Goal: Task Accomplishment & Management: Manage account settings

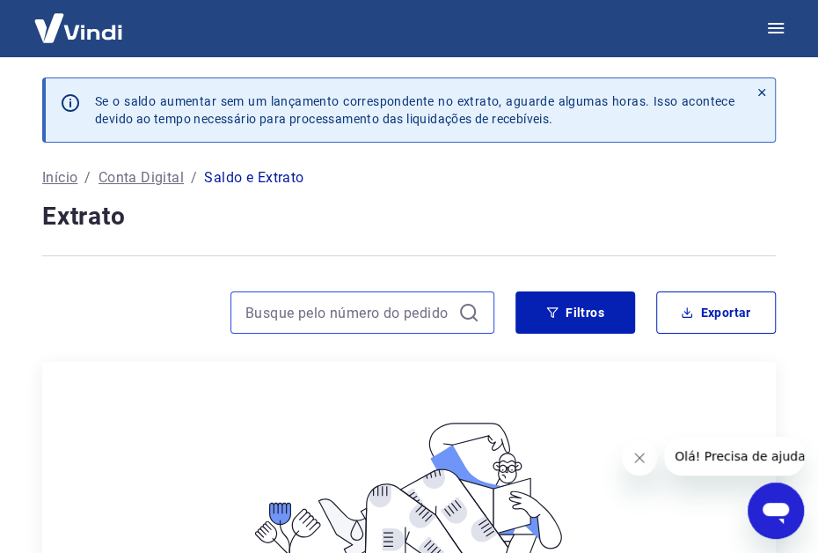
click at [450, 318] on input at bounding box center [348, 312] width 206 height 26
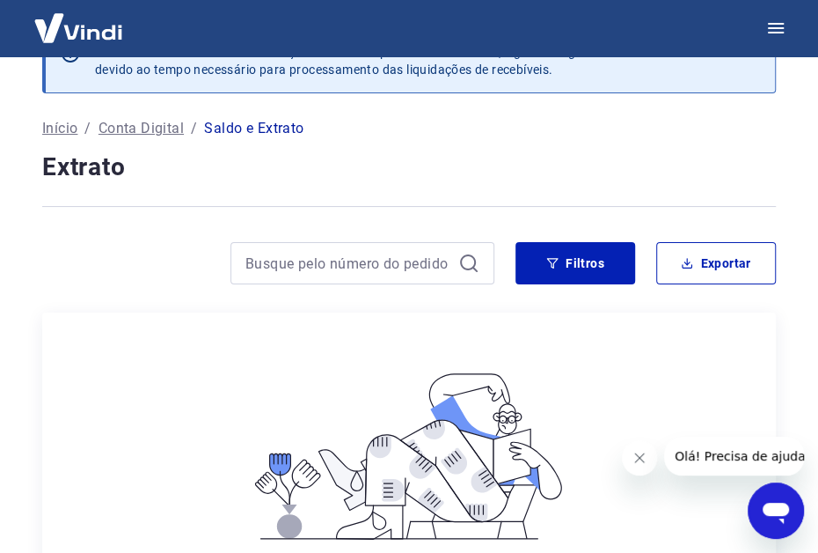
scroll to position [87, 0]
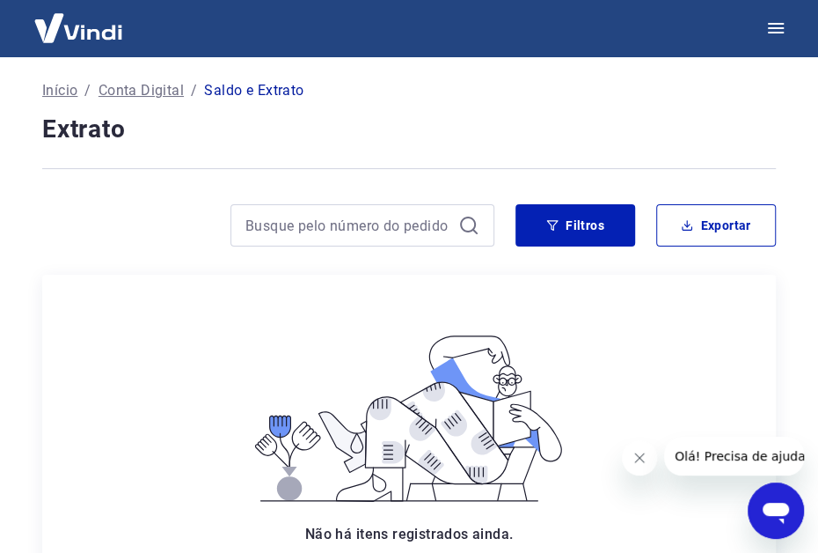
click at [413, 319] on div "Não há itens registrados ainda. Quando houver itens registrados, eles serão exi…" at bounding box center [409, 450] width 406 height 323
click at [161, 89] on p "Conta Digital" at bounding box center [141, 90] width 85 height 21
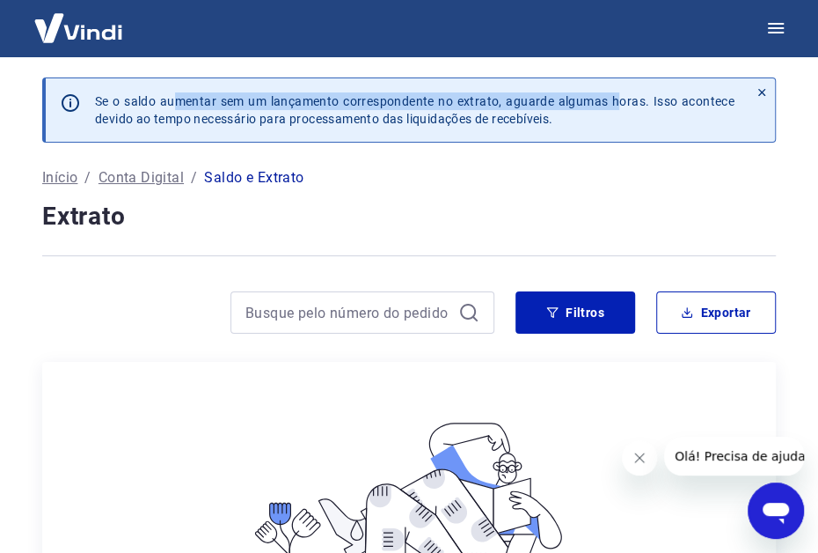
drag, startPoint x: 172, startPoint y: 103, endPoint x: 643, endPoint y: 112, distance: 471.6
click at [622, 109] on p "Se o saldo aumentar sem um lançamento correspondente no extrato, aguarde alguma…" at bounding box center [415, 109] width 640 height 35
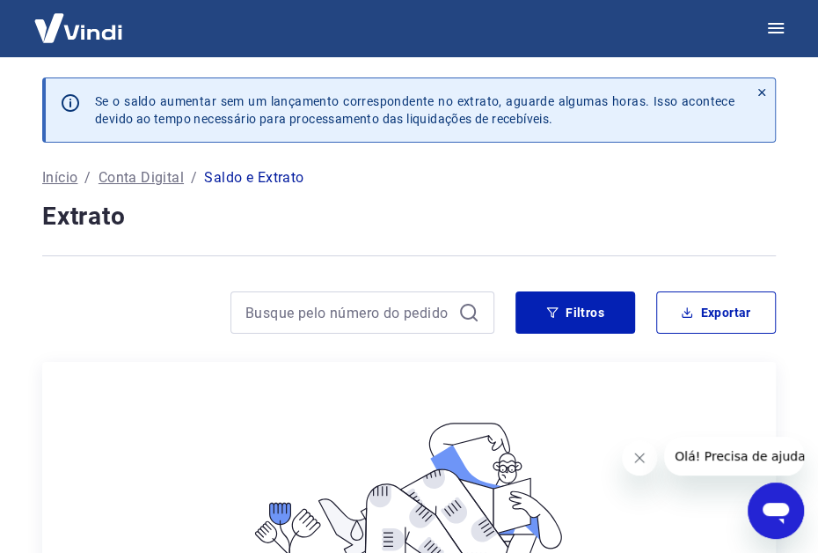
click at [756, 88] on icon at bounding box center [762, 92] width 12 height 12
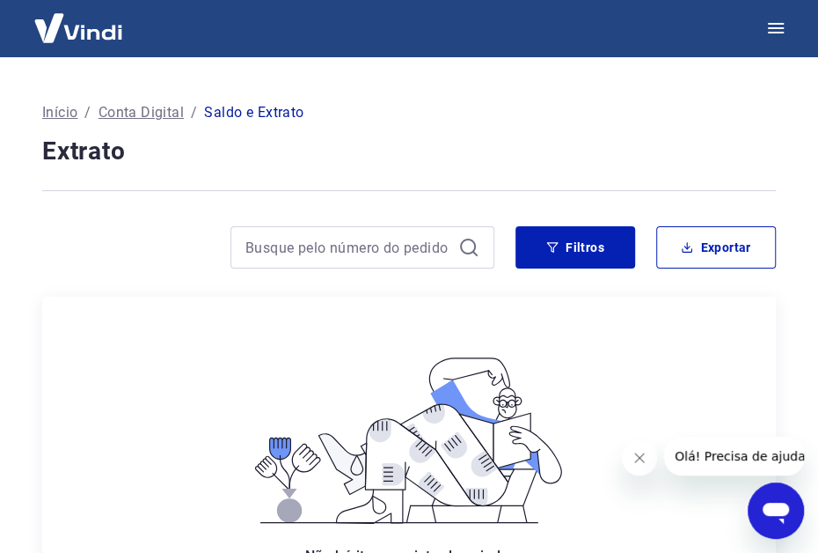
click at [59, 112] on p "Início" at bounding box center [59, 112] width 35 height 21
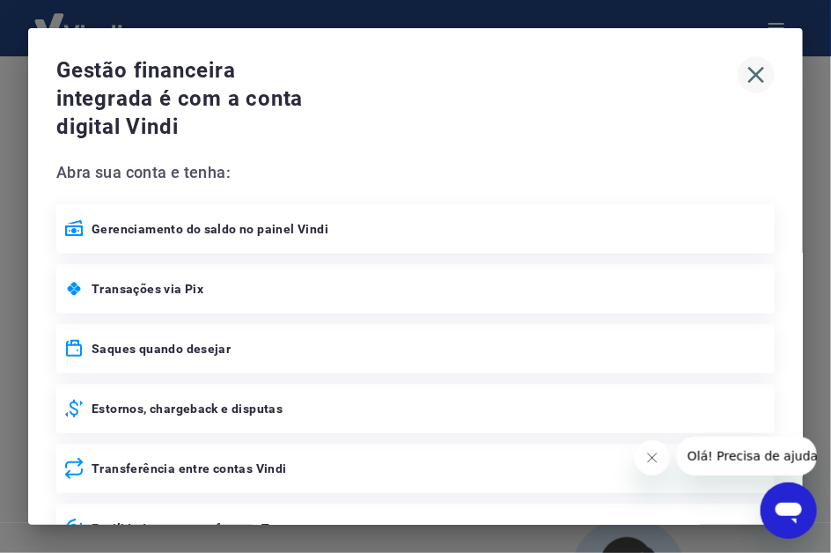
click at [742, 77] on icon "button" at bounding box center [756, 75] width 28 height 28
